Goal: Information Seeking & Learning: Learn about a topic

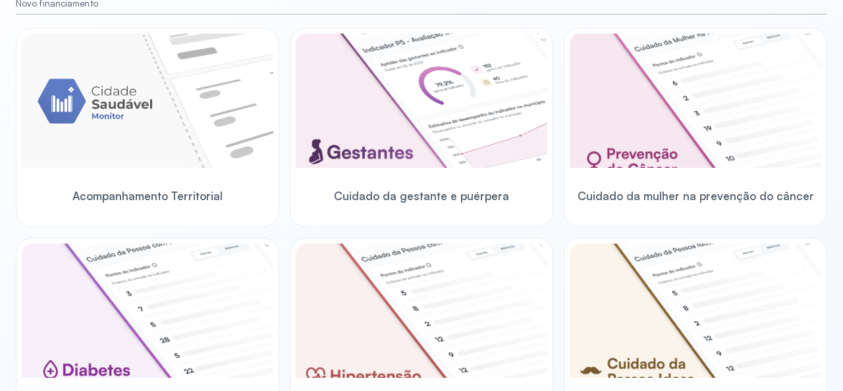
scroll to position [197, 0]
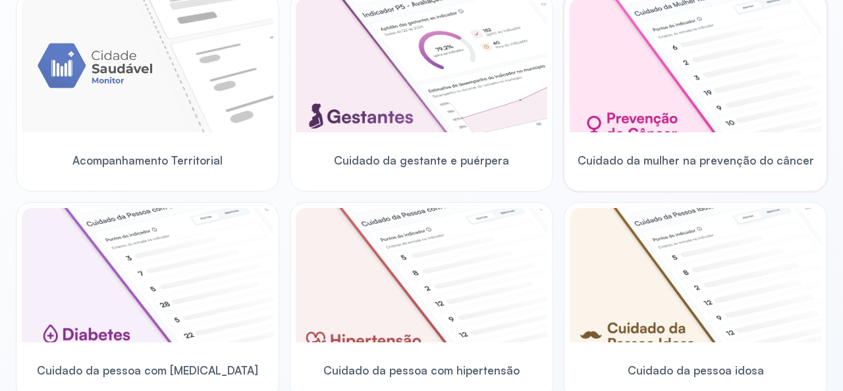
click at [677, 88] on img at bounding box center [696, 65] width 252 height 134
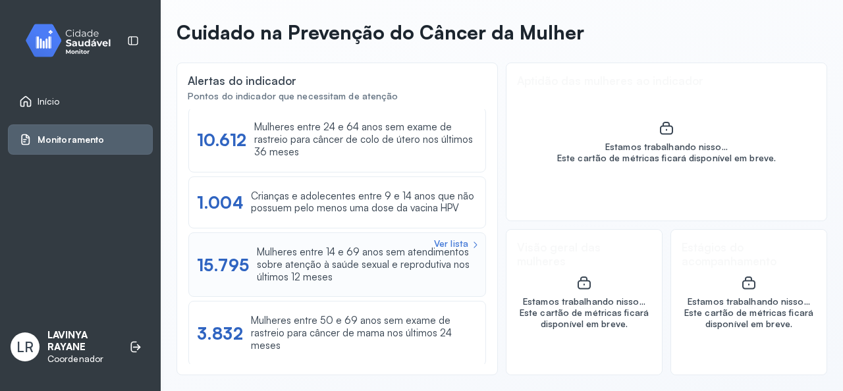
scroll to position [3, 0]
click at [307, 134] on div "Mulheres entre 24 e 64 anos sem exame de rastreio para câncer de colo de útero …" at bounding box center [365, 139] width 223 height 37
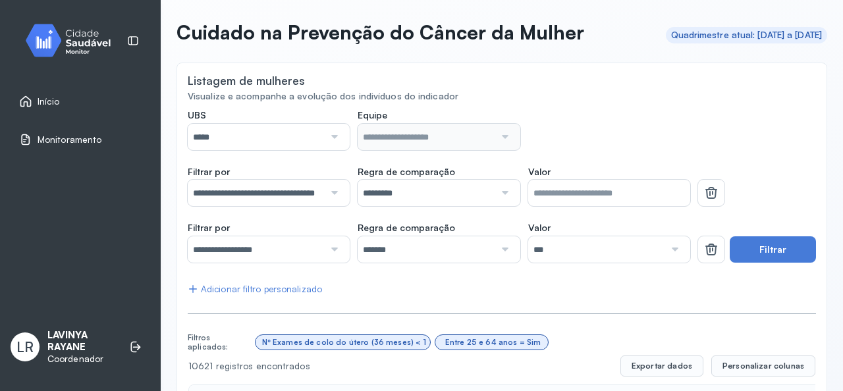
click at [329, 134] on div at bounding box center [333, 137] width 18 height 26
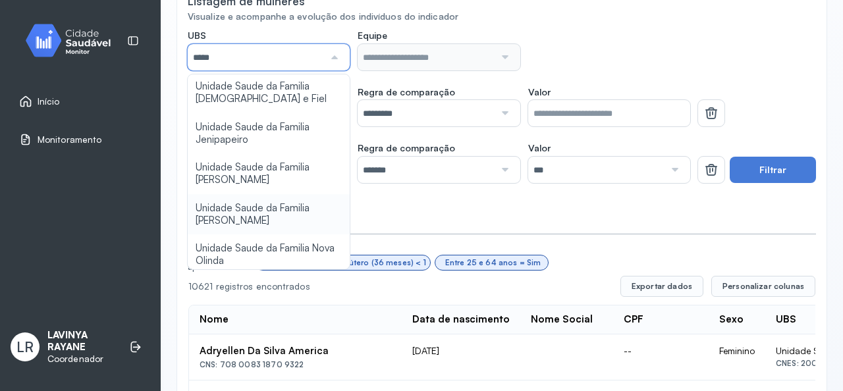
scroll to position [198, 0]
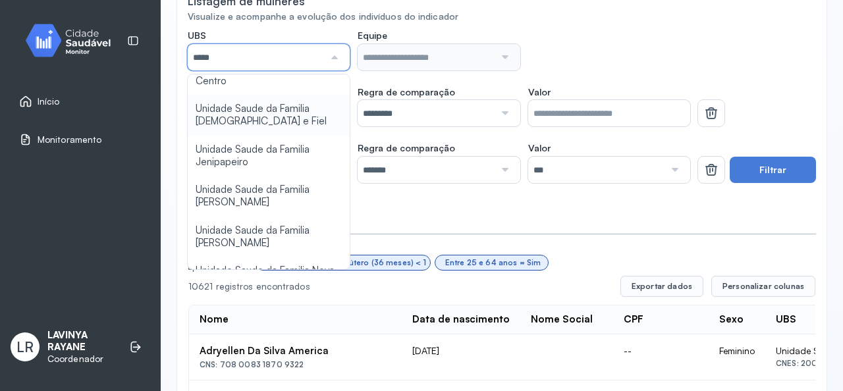
type input "*****"
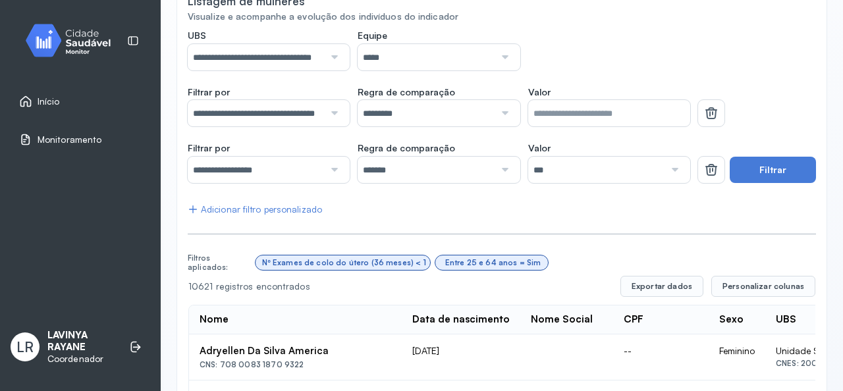
click at [444, 64] on input "*****" at bounding box center [426, 57] width 136 height 26
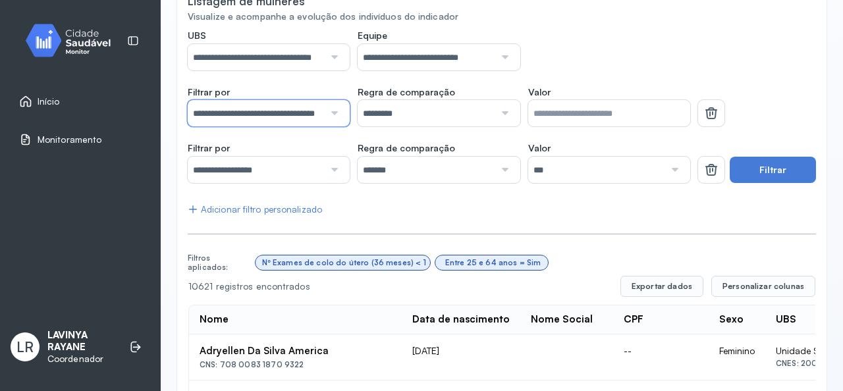
click at [258, 114] on input "**********" at bounding box center [256, 113] width 136 height 26
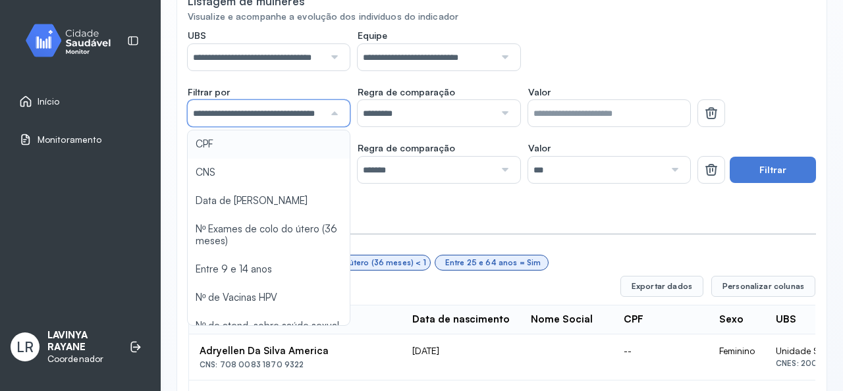
click at [284, 114] on input "**********" at bounding box center [256, 113] width 136 height 26
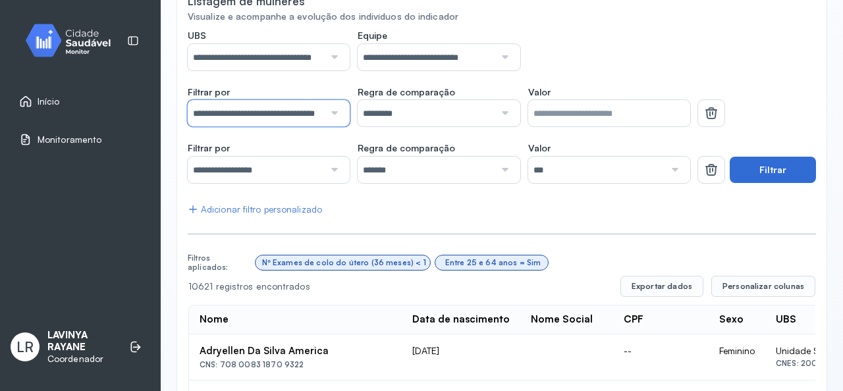
click at [777, 171] on button "Filtrar" at bounding box center [773, 170] width 86 height 26
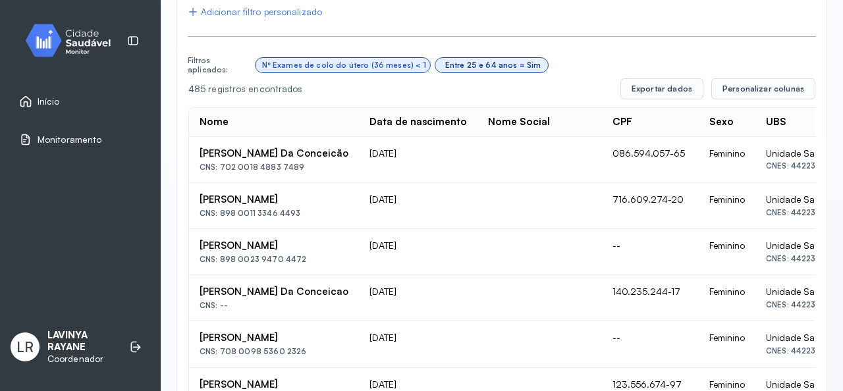
scroll to position [395, 0]
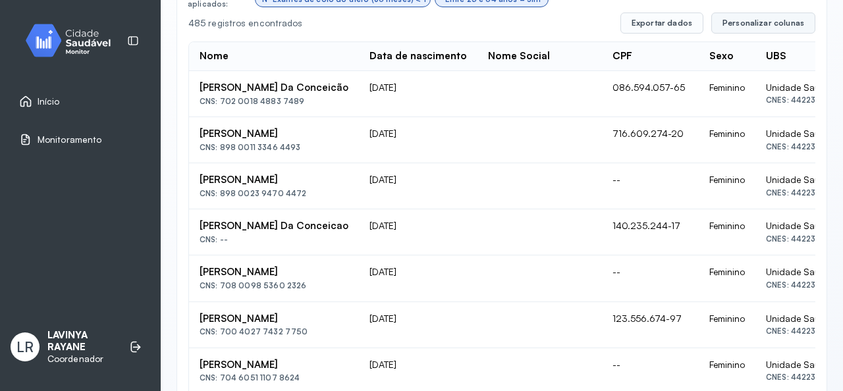
click at [766, 31] on button "Personalizar colunas" at bounding box center [763, 23] width 104 height 21
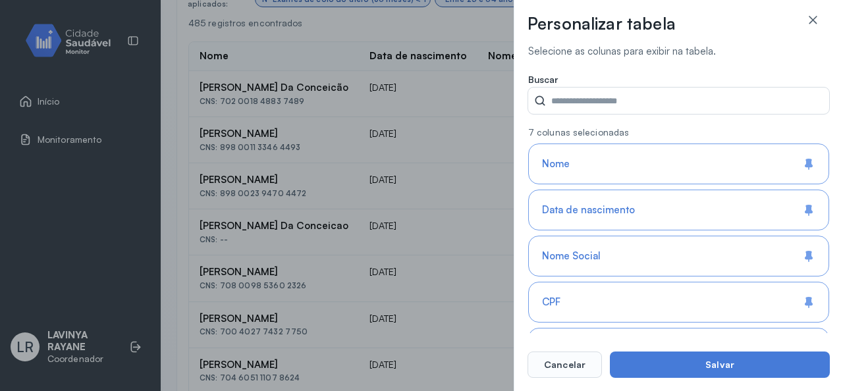
click at [606, 245] on div "Nome Social" at bounding box center [678, 256] width 301 height 41
click at [603, 303] on div "CPF" at bounding box center [678, 302] width 301 height 41
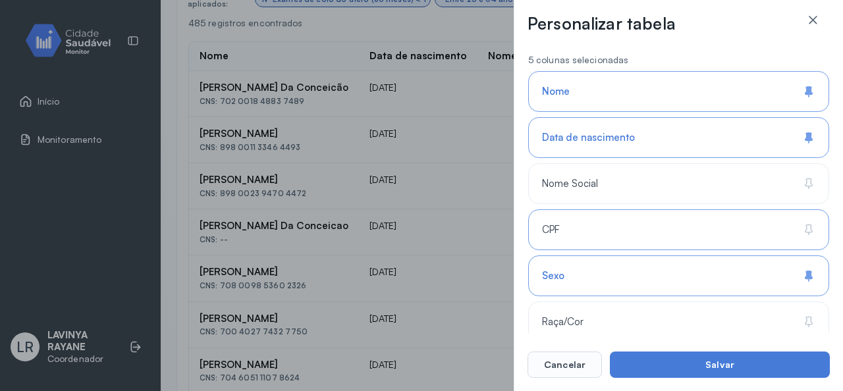
scroll to position [198, 0]
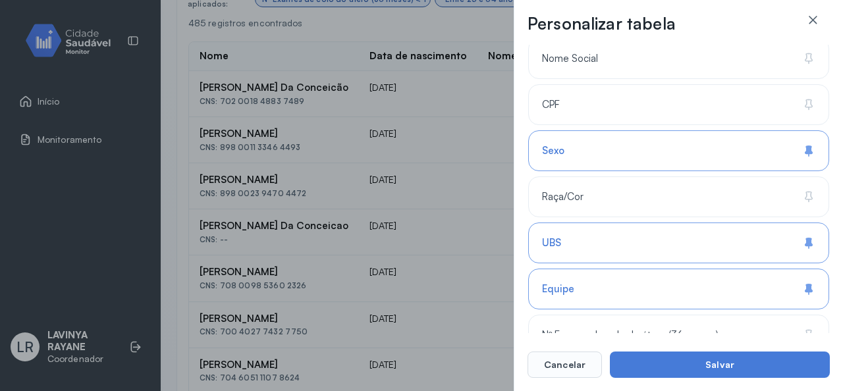
click at [602, 159] on div "Sexo" at bounding box center [678, 150] width 301 height 41
click at [587, 282] on div "Equipe" at bounding box center [678, 289] width 301 height 41
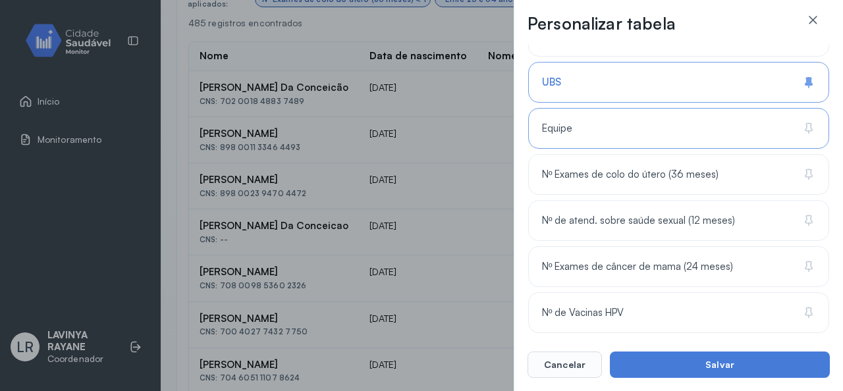
scroll to position [361, 0]
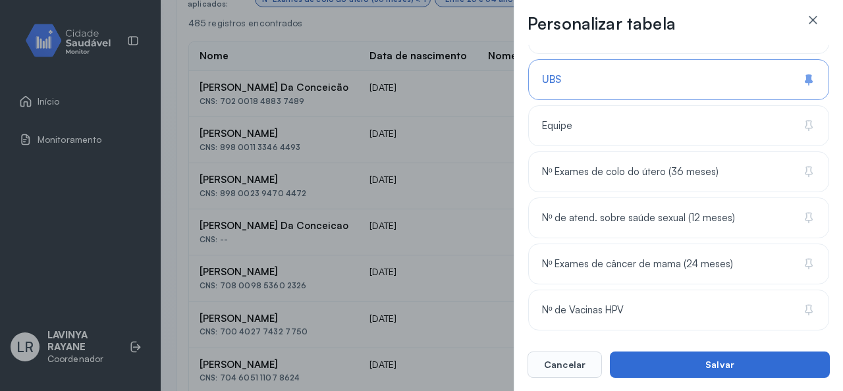
click at [658, 361] on button "Salvar" at bounding box center [720, 365] width 220 height 26
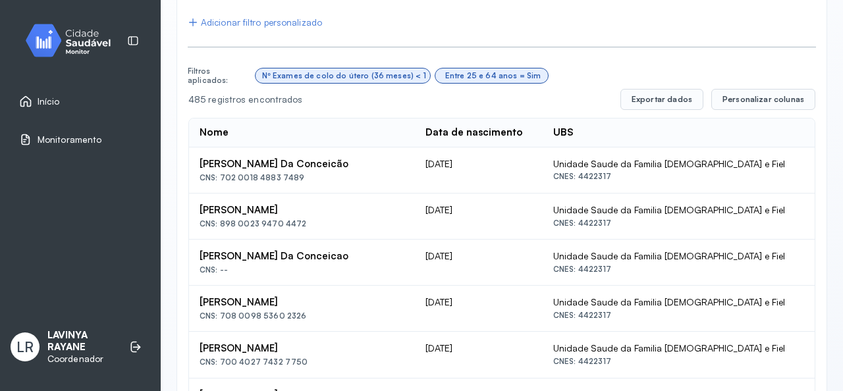
scroll to position [205, 0]
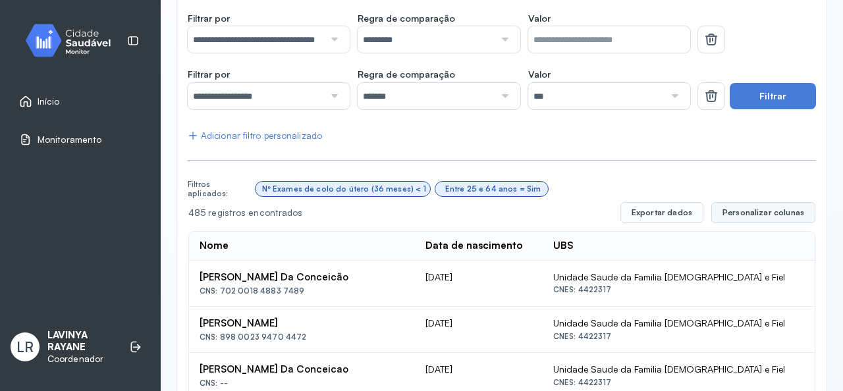
click at [755, 215] on span "Personalizar colunas" at bounding box center [763, 212] width 82 height 11
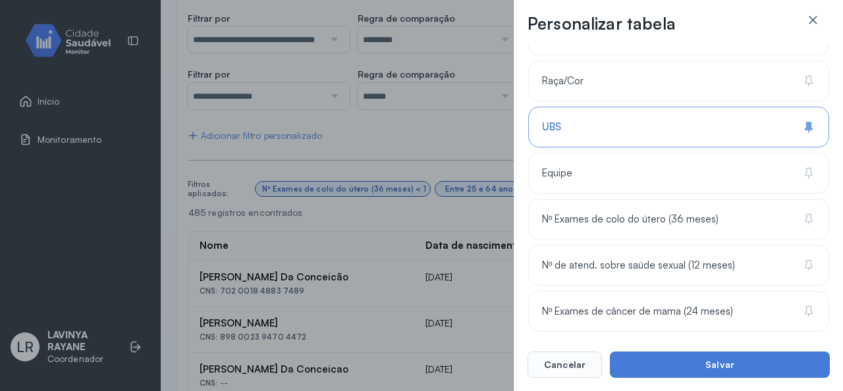
scroll to position [361, 0]
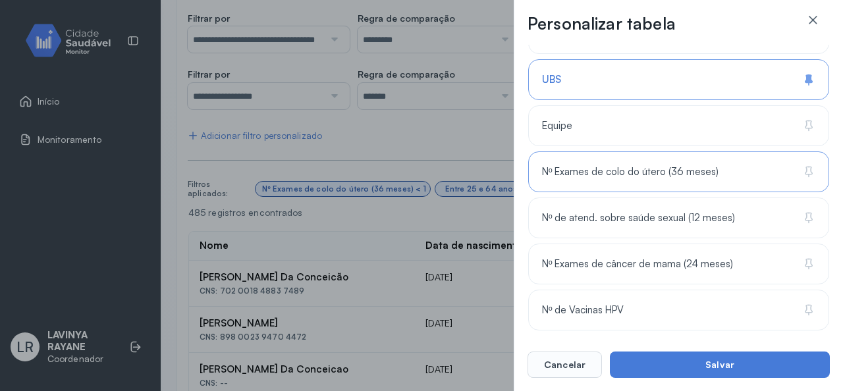
click at [593, 169] on span "Nº Exames de colo do útero (36 meses)" at bounding box center [630, 172] width 176 height 13
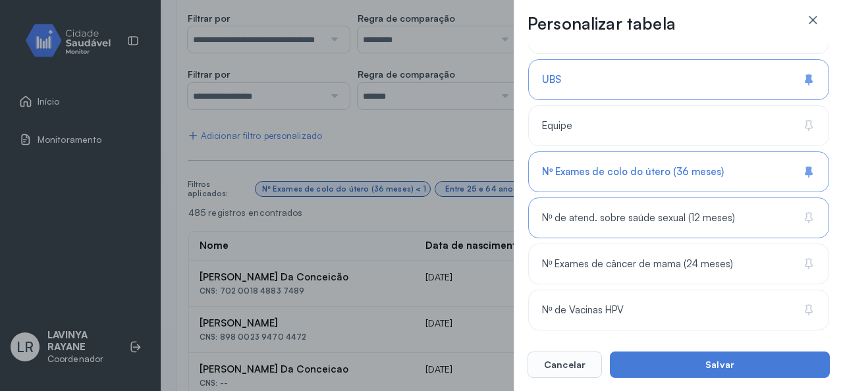
click at [657, 227] on div "Nº de atend. sobre saúde sexual (12 meses)" at bounding box center [678, 218] width 301 height 41
drag, startPoint x: 602, startPoint y: 210, endPoint x: 655, endPoint y: 346, distance: 146.4
click at [603, 217] on span "Nº de atend. sobre saúde sexual (12 meses)" at bounding box center [642, 218] width 200 height 13
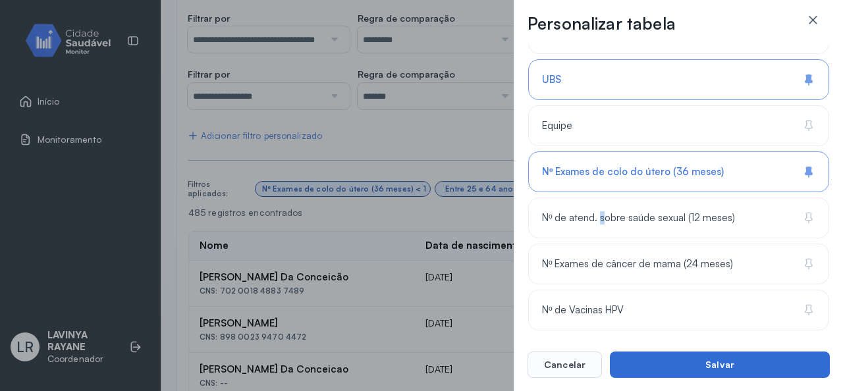
click at [674, 360] on button "Salvar" at bounding box center [720, 365] width 220 height 26
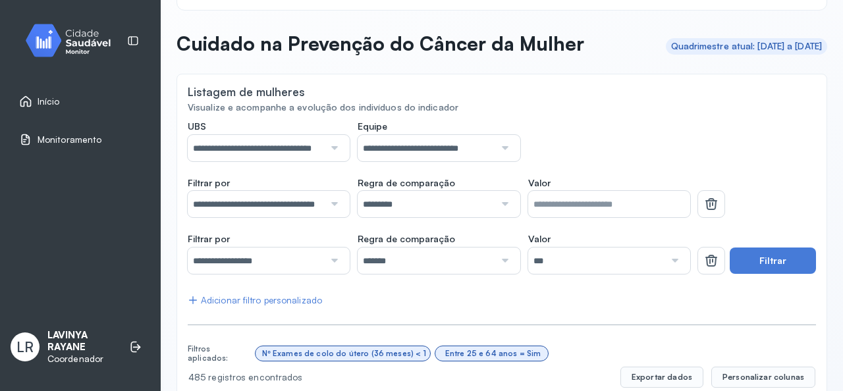
scroll to position [66, 0]
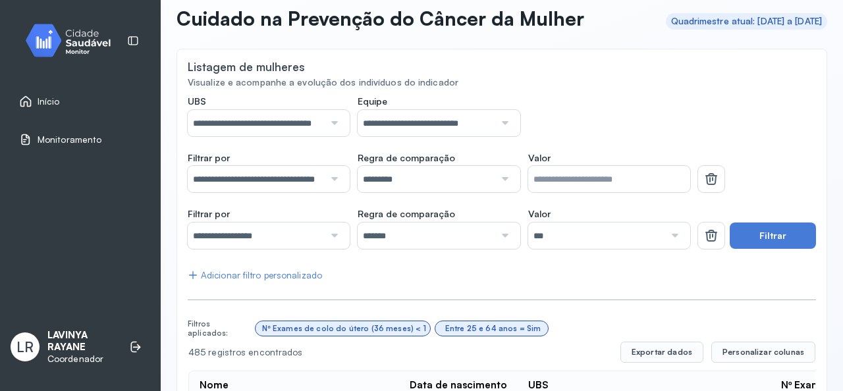
click at [327, 178] on div at bounding box center [333, 179] width 18 height 26
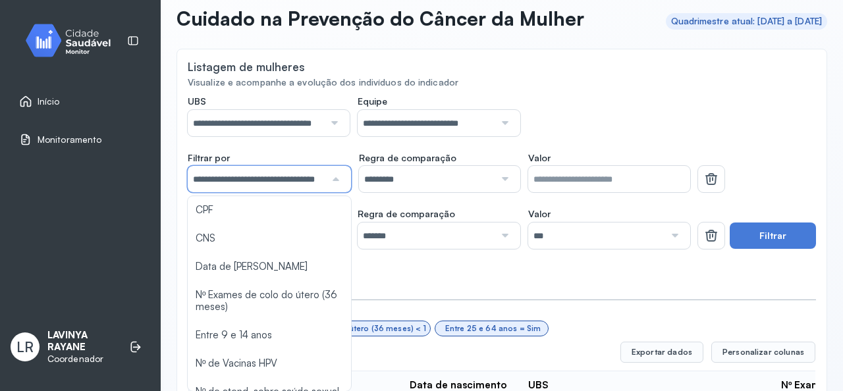
scroll to position [132, 0]
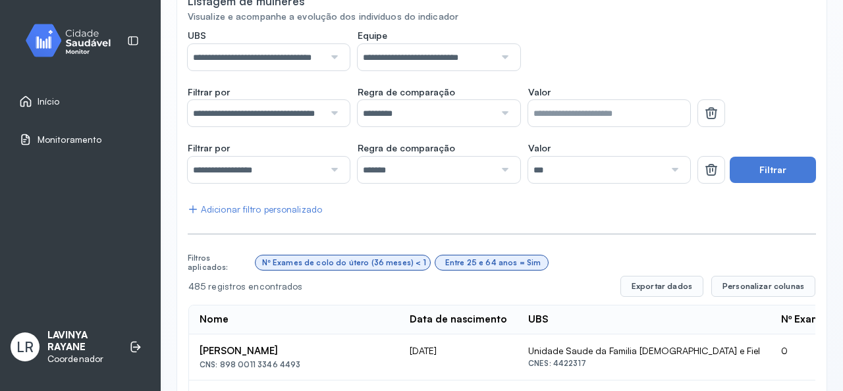
click at [325, 172] on div at bounding box center [333, 170] width 18 height 26
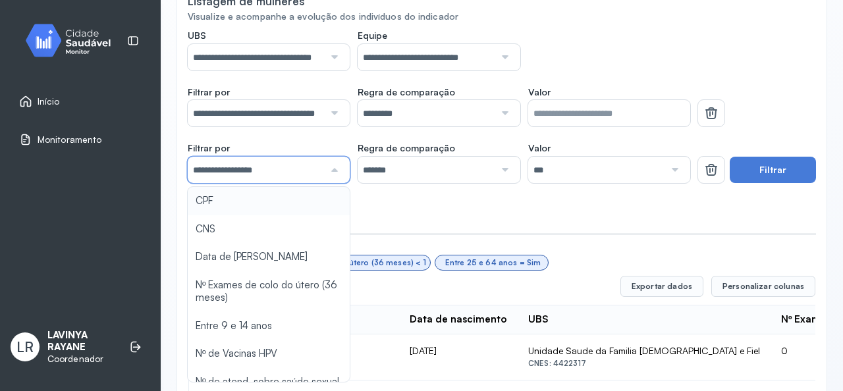
click at [332, 113] on div at bounding box center [333, 113] width 18 height 26
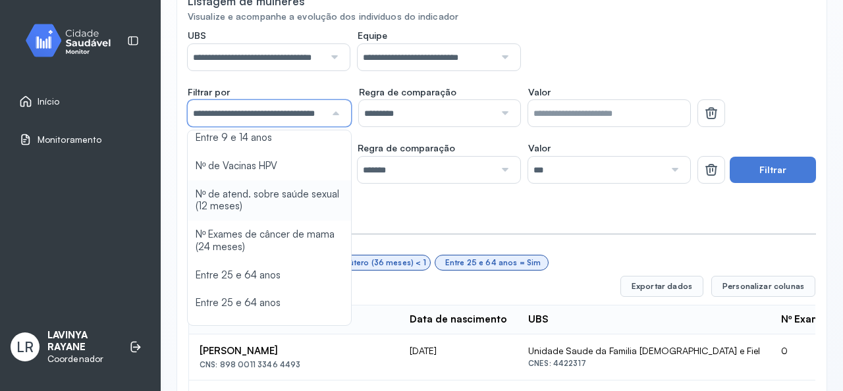
scroll to position [151, 0]
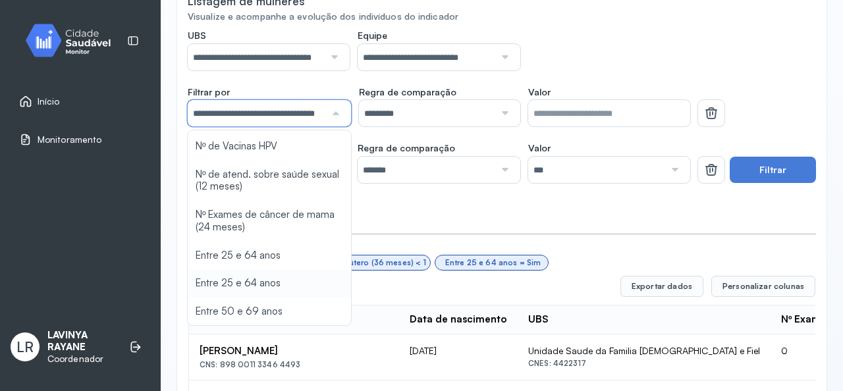
type input "*******"
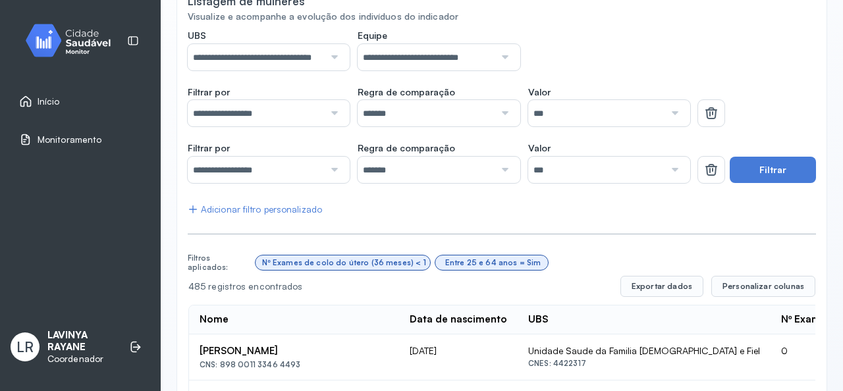
click at [765, 172] on button "Filtrar" at bounding box center [773, 170] width 86 height 26
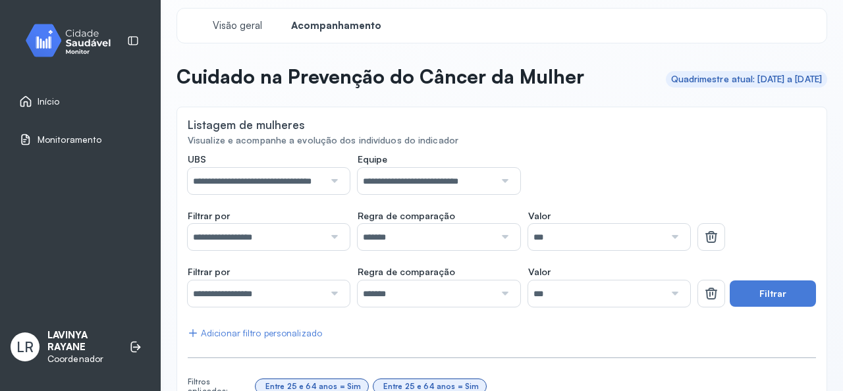
scroll to position [0, 0]
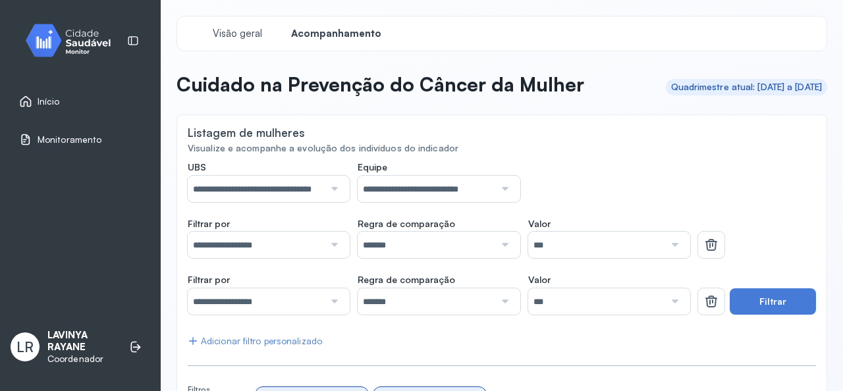
click at [462, 238] on input "*******" at bounding box center [426, 245] width 136 height 26
click at [462, 242] on input "*******" at bounding box center [426, 245] width 136 height 26
click at [598, 244] on input "***" at bounding box center [596, 245] width 136 height 26
click at [246, 305] on input "**********" at bounding box center [256, 301] width 136 height 26
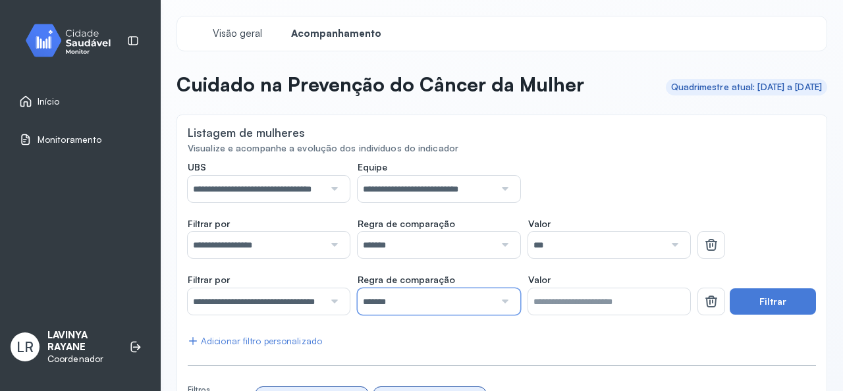
click at [448, 305] on input "*******" at bounding box center [426, 301] width 136 height 26
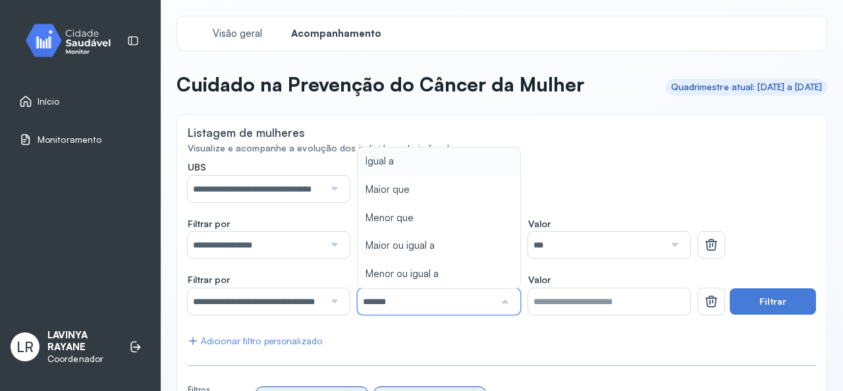
drag, startPoint x: 531, startPoint y: 335, endPoint x: 554, endPoint y: 330, distance: 24.3
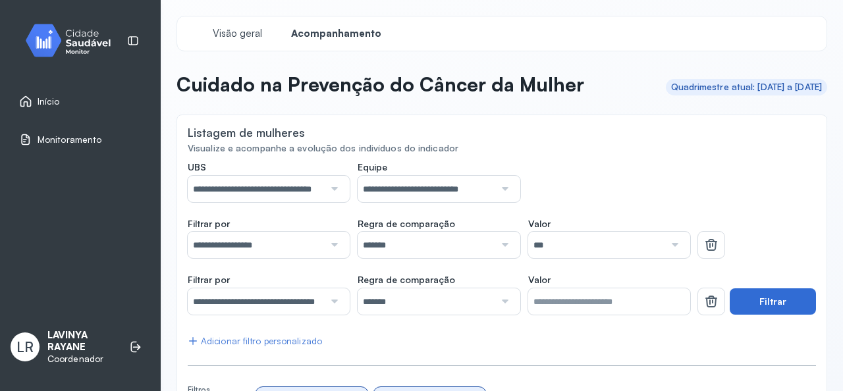
click at [787, 298] on button "Filtrar" at bounding box center [773, 301] width 86 height 26
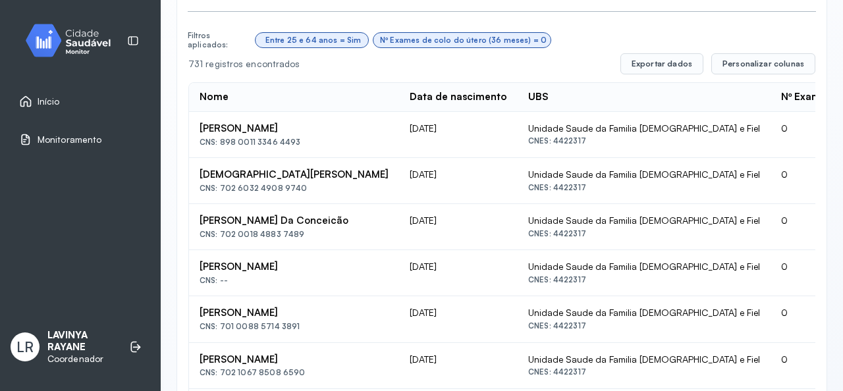
scroll to position [352, 0]
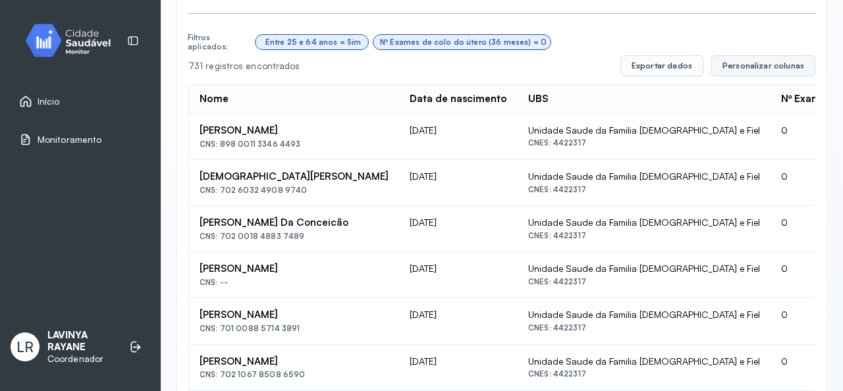
click at [749, 69] on span "Personalizar colunas" at bounding box center [763, 66] width 82 height 11
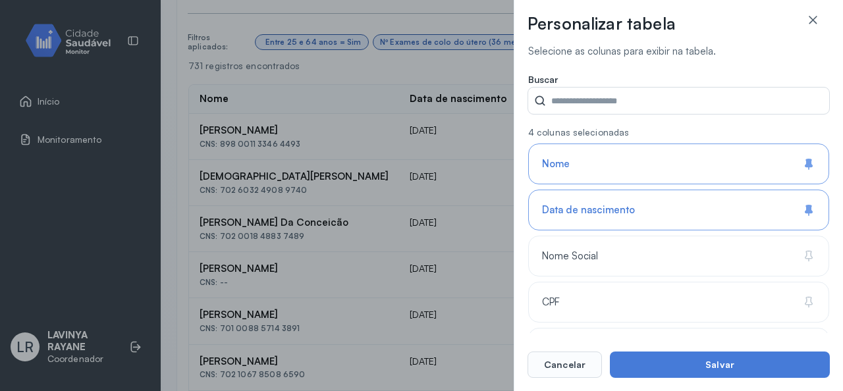
click at [695, 380] on div "Personalizar tabela Selecione as colunas para exibir na tabela. Buscar 4 coluna…" at bounding box center [678, 195] width 329 height 391
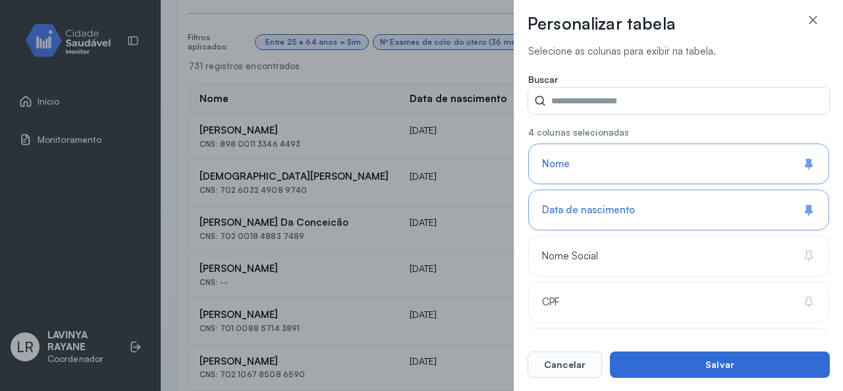
click at [701, 364] on button "Salvar" at bounding box center [720, 365] width 220 height 26
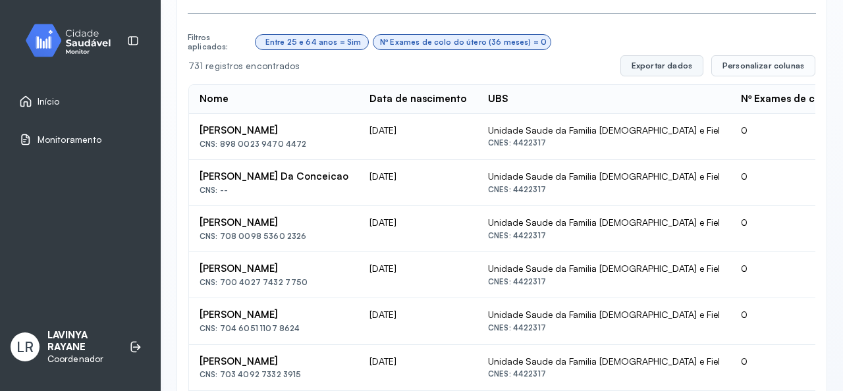
click at [666, 69] on button "Exportar dados" at bounding box center [661, 65] width 83 height 21
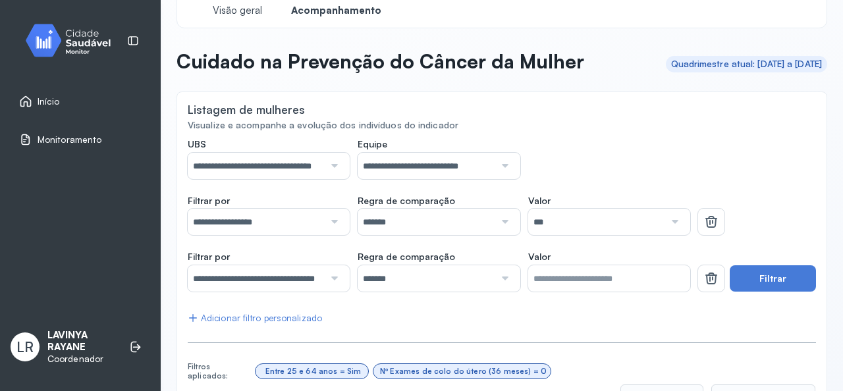
scroll to position [0, 0]
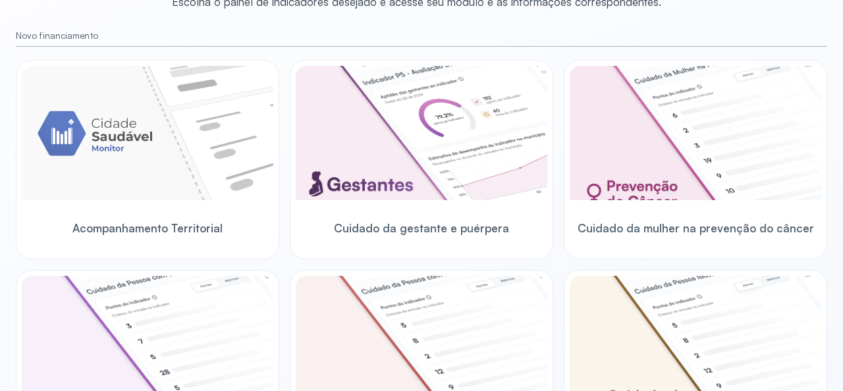
scroll to position [132, 0]
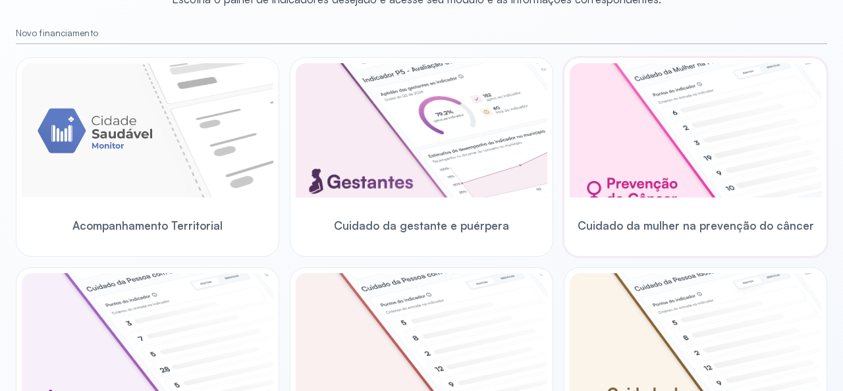
click at [695, 171] on img at bounding box center [696, 130] width 252 height 134
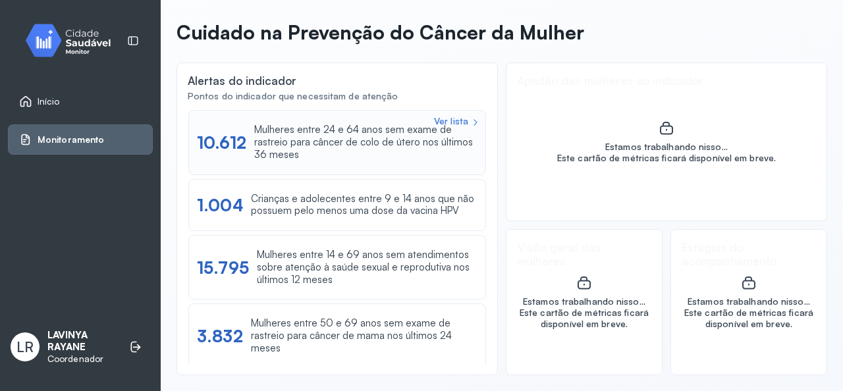
click at [440, 119] on div "Ver lista" at bounding box center [451, 121] width 34 height 11
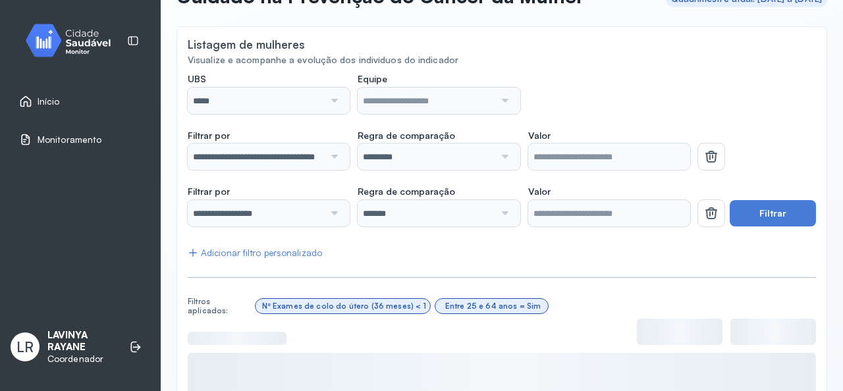
scroll to position [66, 0]
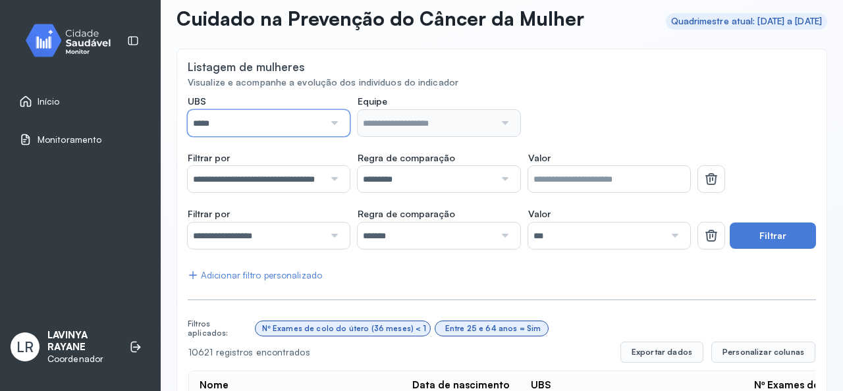
click at [288, 127] on input "*****" at bounding box center [256, 123] width 136 height 26
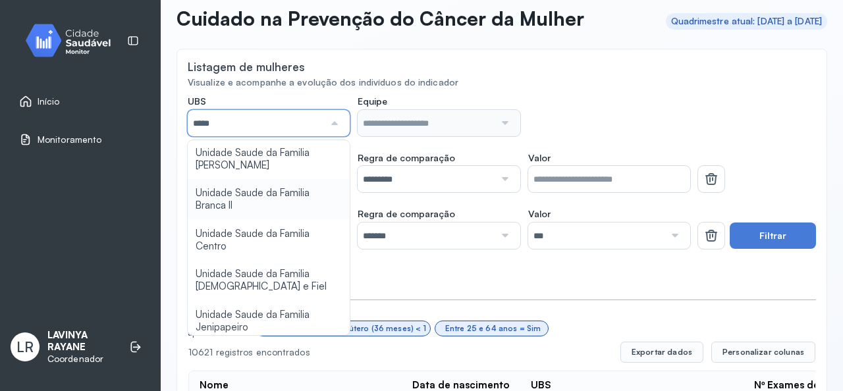
scroll to position [132, 0]
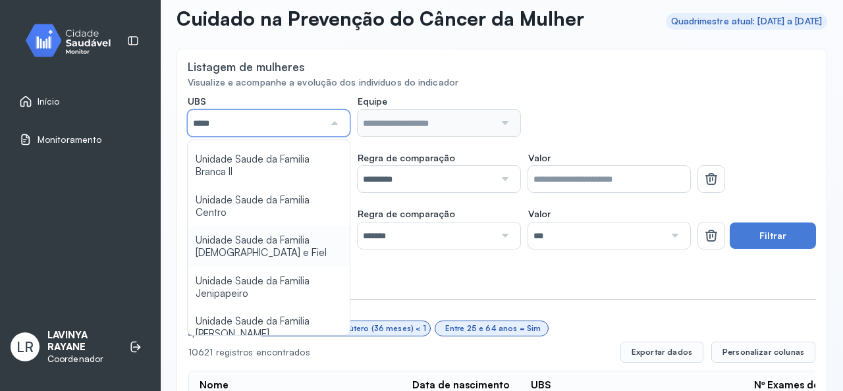
type input "*****"
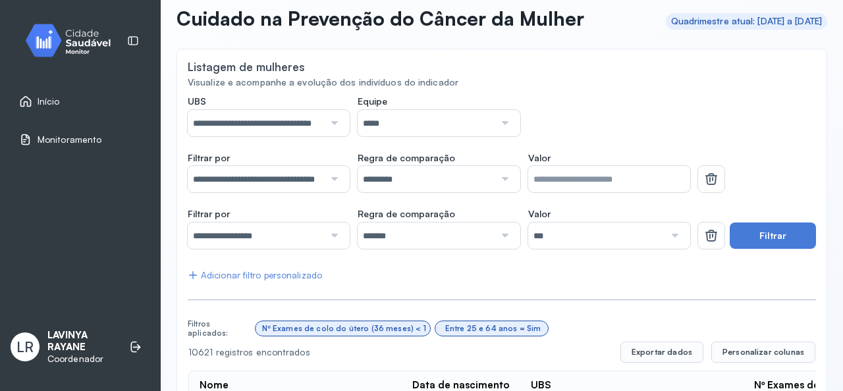
click at [499, 124] on div at bounding box center [503, 123] width 18 height 26
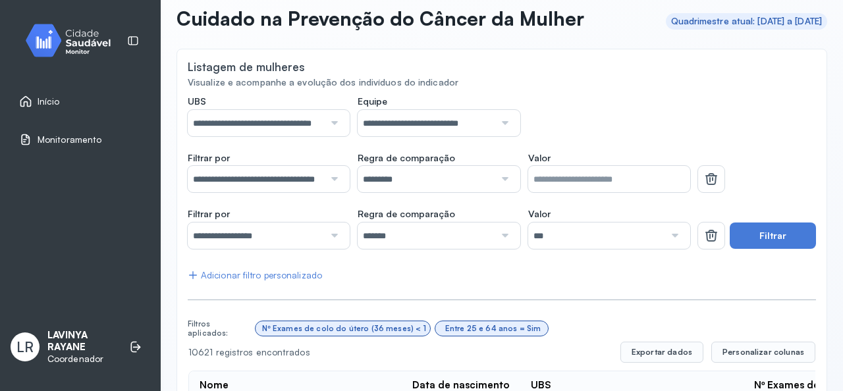
click at [627, 107] on div "**********" at bounding box center [439, 115] width 502 height 41
click at [767, 230] on button "Filtrar" at bounding box center [773, 236] width 86 height 26
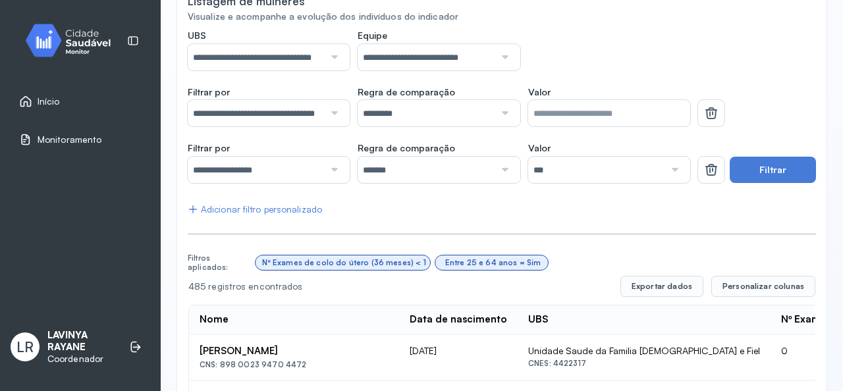
click at [327, 109] on div at bounding box center [333, 113] width 18 height 26
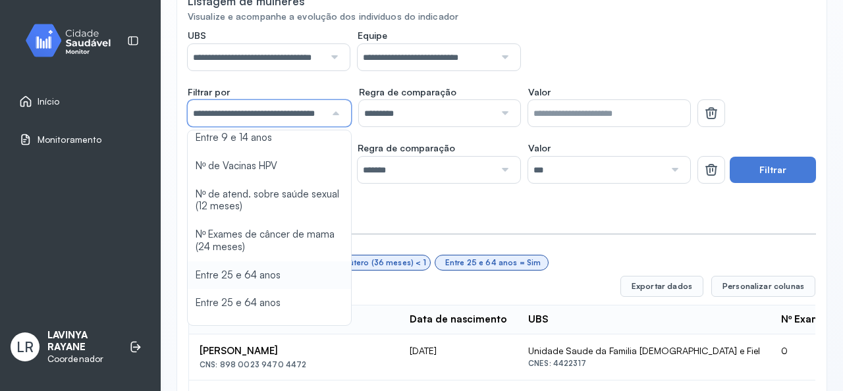
scroll to position [151, 0]
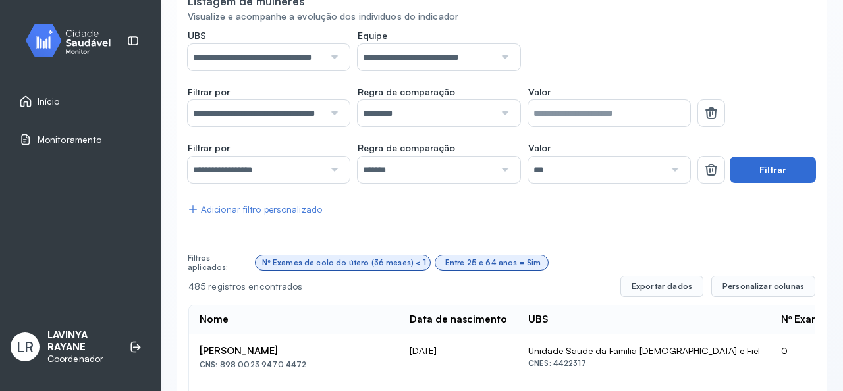
click at [769, 175] on button "Filtrar" at bounding box center [773, 170] width 86 height 26
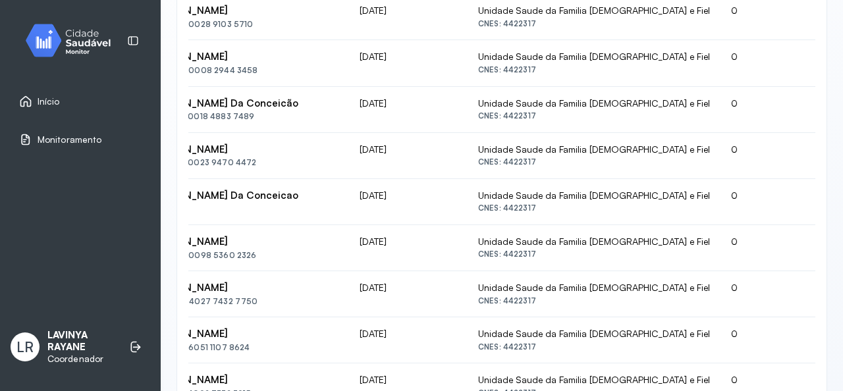
scroll to position [281, 0]
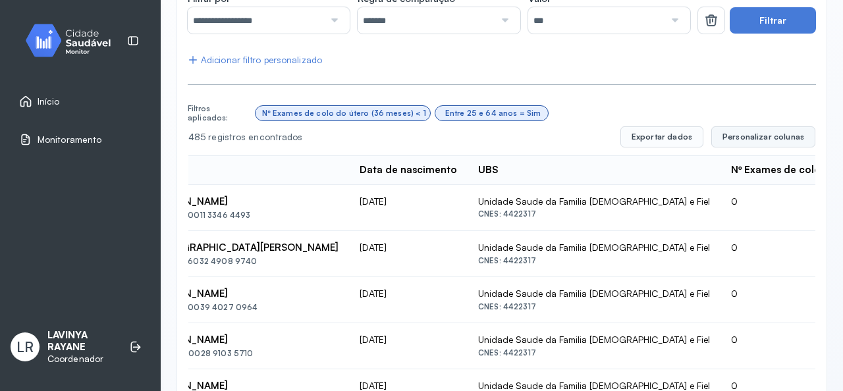
click at [771, 139] on span "Personalizar colunas" at bounding box center [763, 137] width 82 height 11
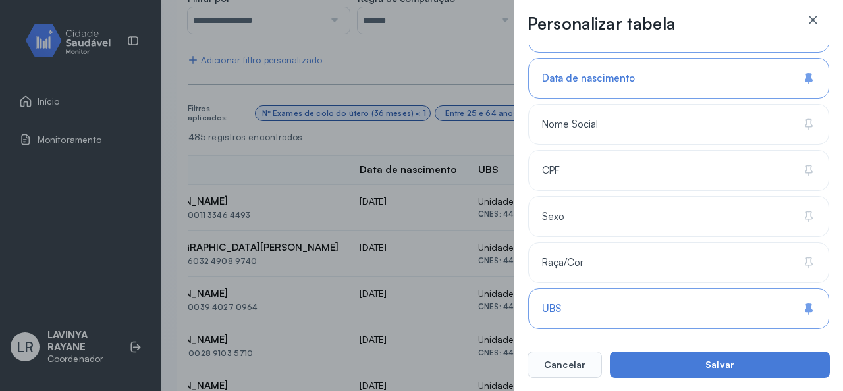
scroll to position [329, 0]
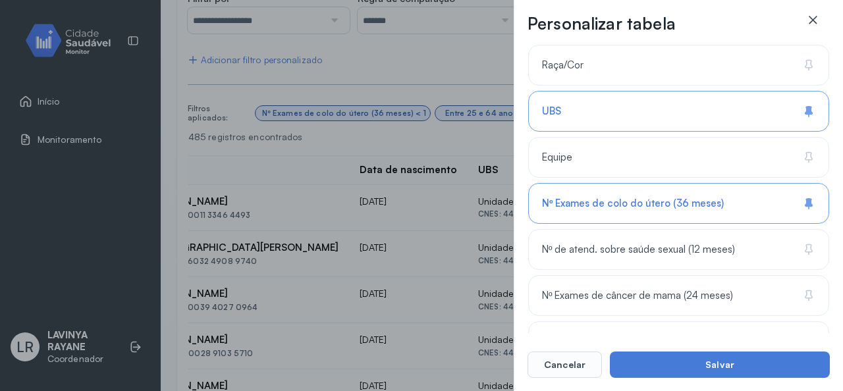
click at [809, 21] on icon at bounding box center [812, 19] width 13 height 13
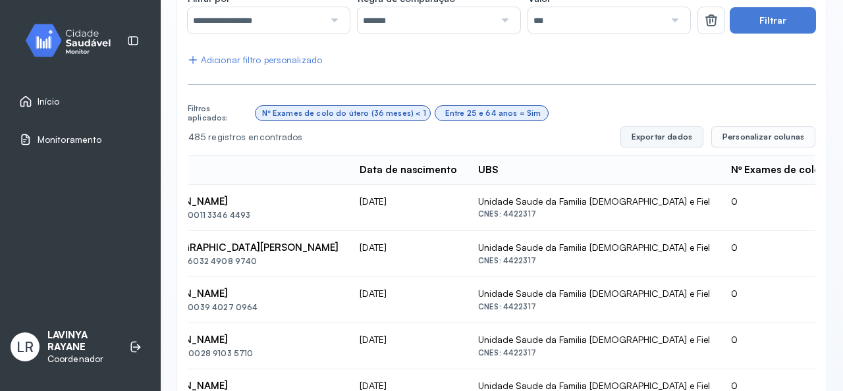
click at [643, 139] on button "Exportar dados" at bounding box center [661, 136] width 83 height 21
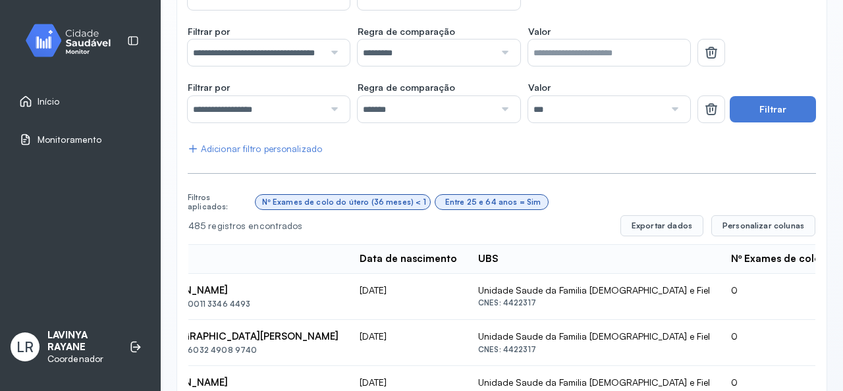
scroll to position [0, 0]
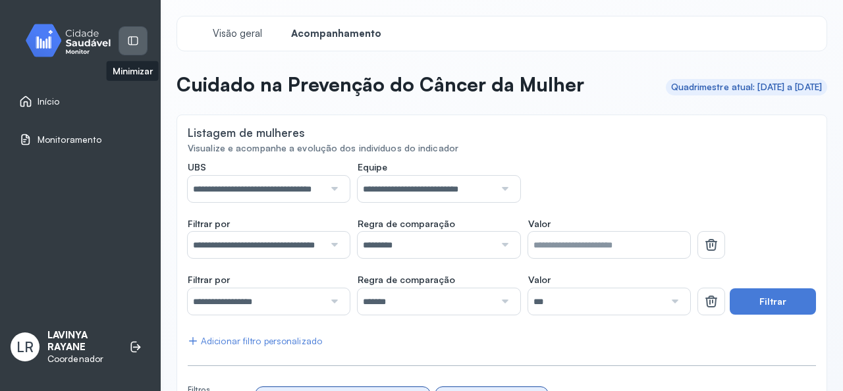
click at [137, 40] on icon at bounding box center [133, 40] width 10 height 9
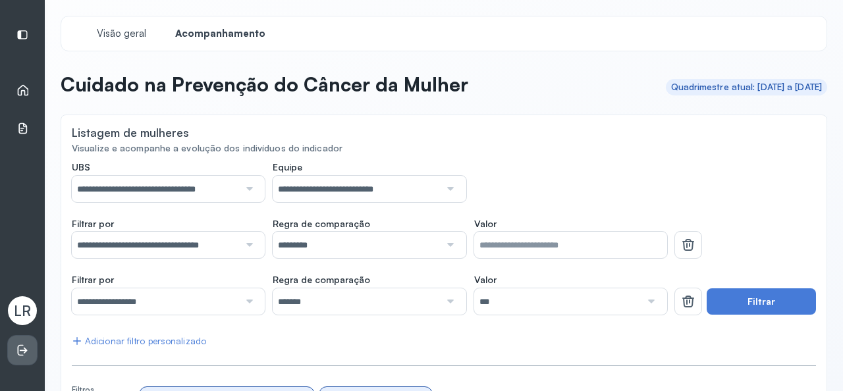
click at [18, 346] on icon at bounding box center [21, 350] width 6 height 11
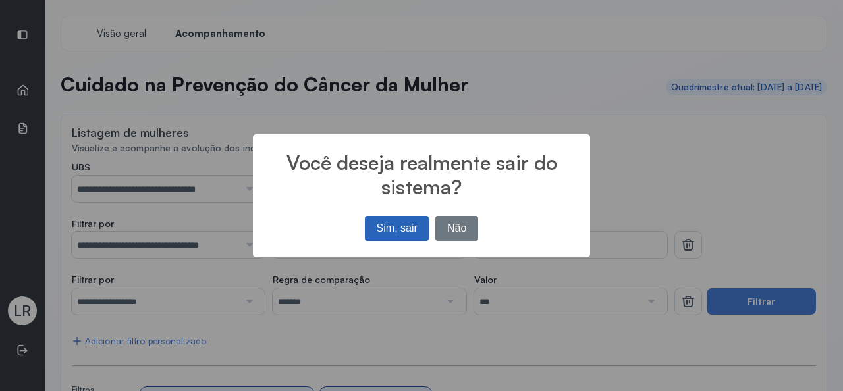
click at [396, 234] on button "Sim, sair" at bounding box center [397, 228] width 64 height 25
